Goal: Obtain resource: Obtain resource

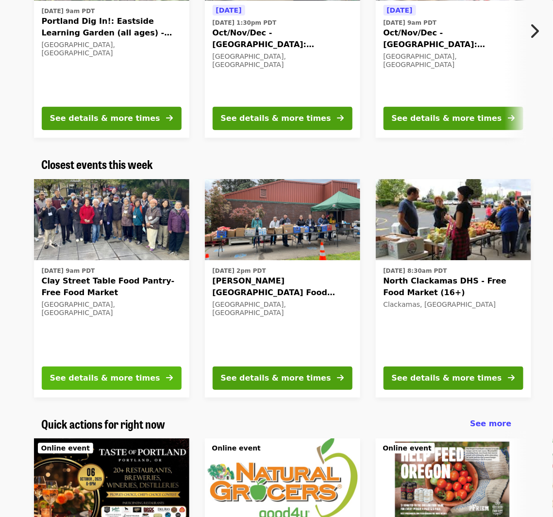
scroll to position [194, 0]
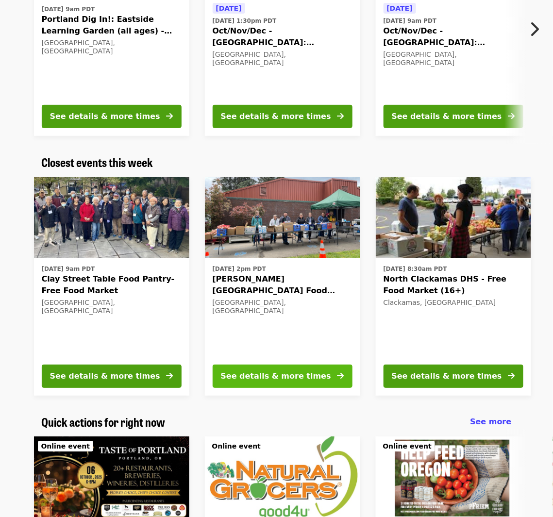
click at [275, 379] on div "See details & more times" at bounding box center [276, 376] width 110 height 12
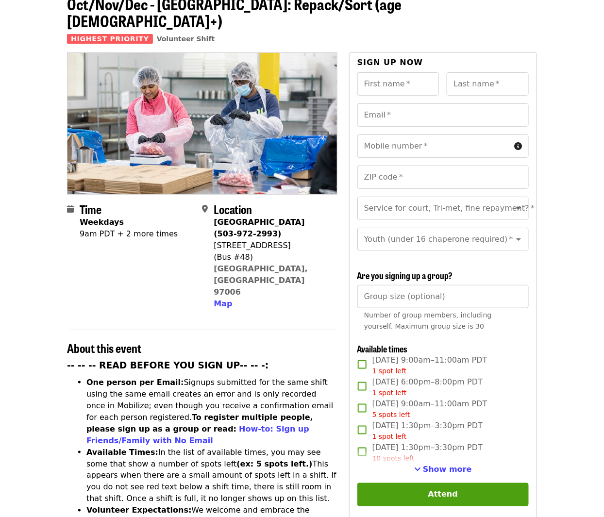
scroll to position [146, 0]
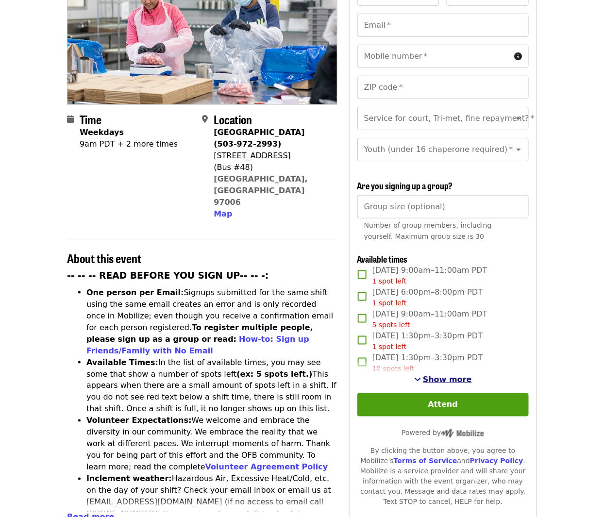
click at [453, 377] on span "Show more" at bounding box center [447, 379] width 49 height 9
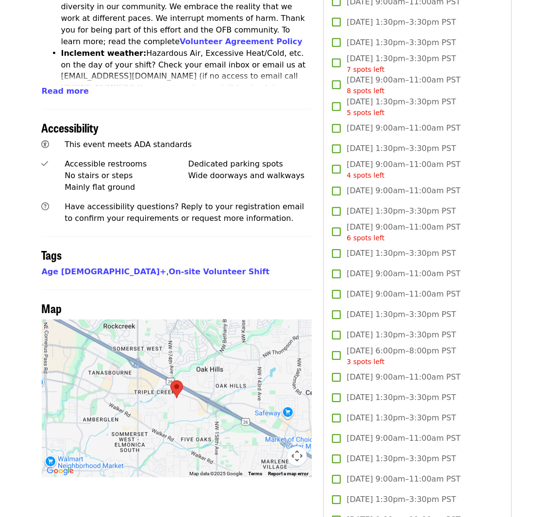
scroll to position [582, 0]
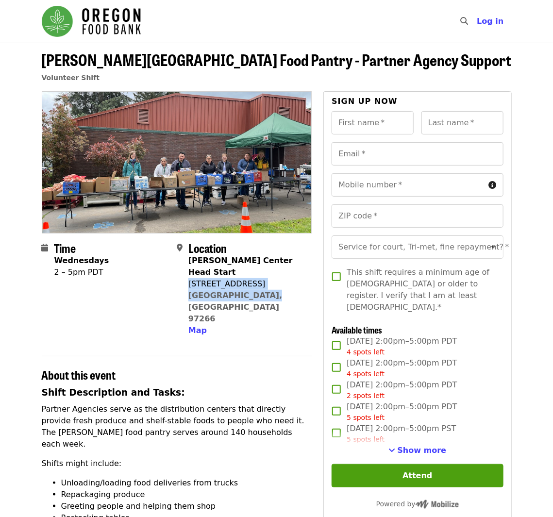
drag, startPoint x: 188, startPoint y: 272, endPoint x: 259, endPoint y: 284, distance: 71.8
click at [259, 284] on div "[PERSON_NAME][GEOGRAPHIC_DATA] Start [STREET_ADDRESS] Map" at bounding box center [245, 296] width 115 height 82
copy span "9015 SE Rural St Portland, OR 97266"
